Goal: Task Accomplishment & Management: Manage account settings

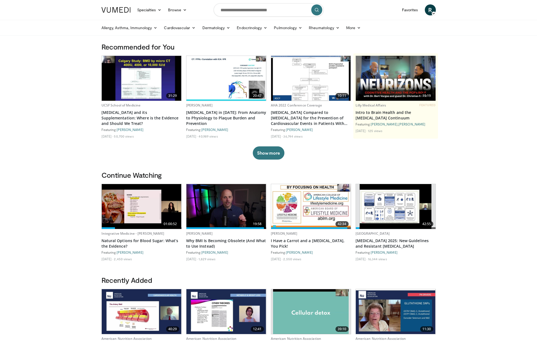
click at [428, 10] on span "R" at bounding box center [430, 9] width 11 height 11
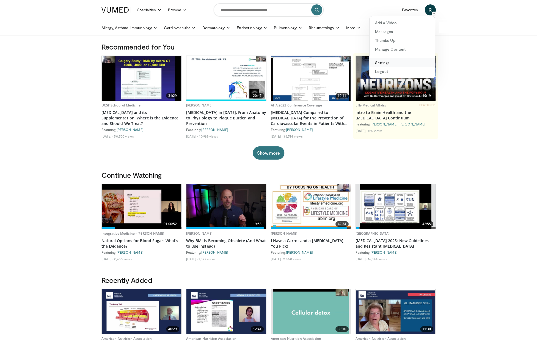
click at [408, 62] on link "Settings" at bounding box center [402, 62] width 65 height 9
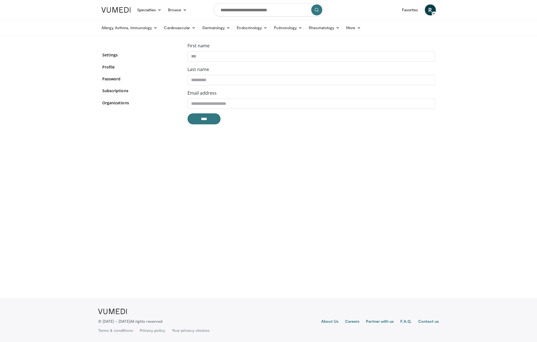
click at [184, 219] on body "Specialties Adult & Family Medicine Allergy, Asthma, Immunology Anesthesiology …" at bounding box center [268, 171] width 537 height 342
